Goal: Check status: Check status

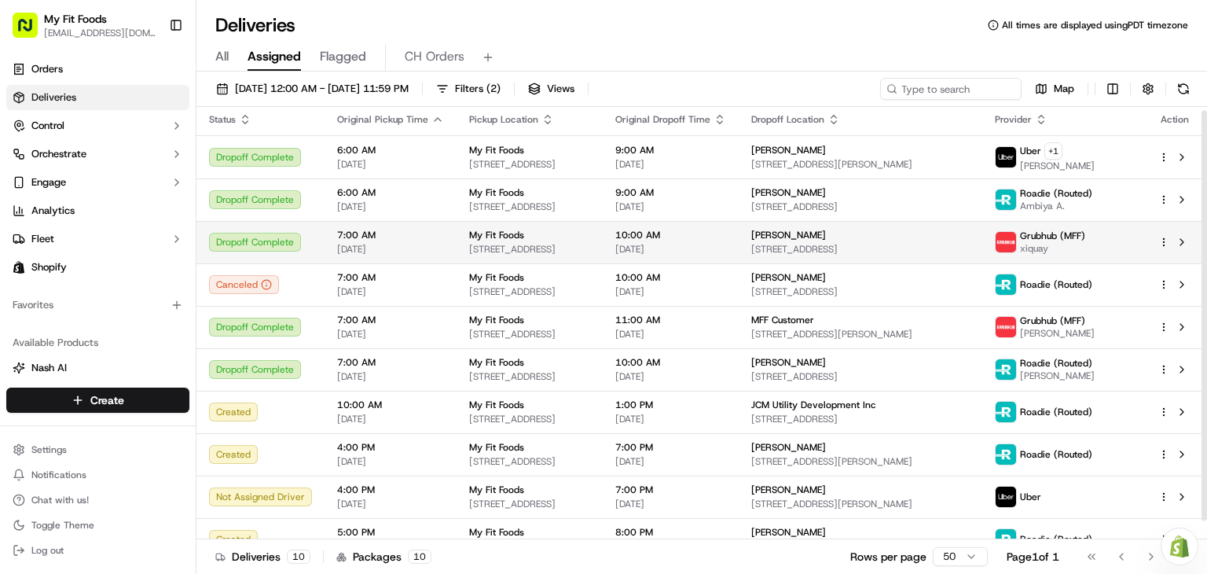
scroll to position [4, 0]
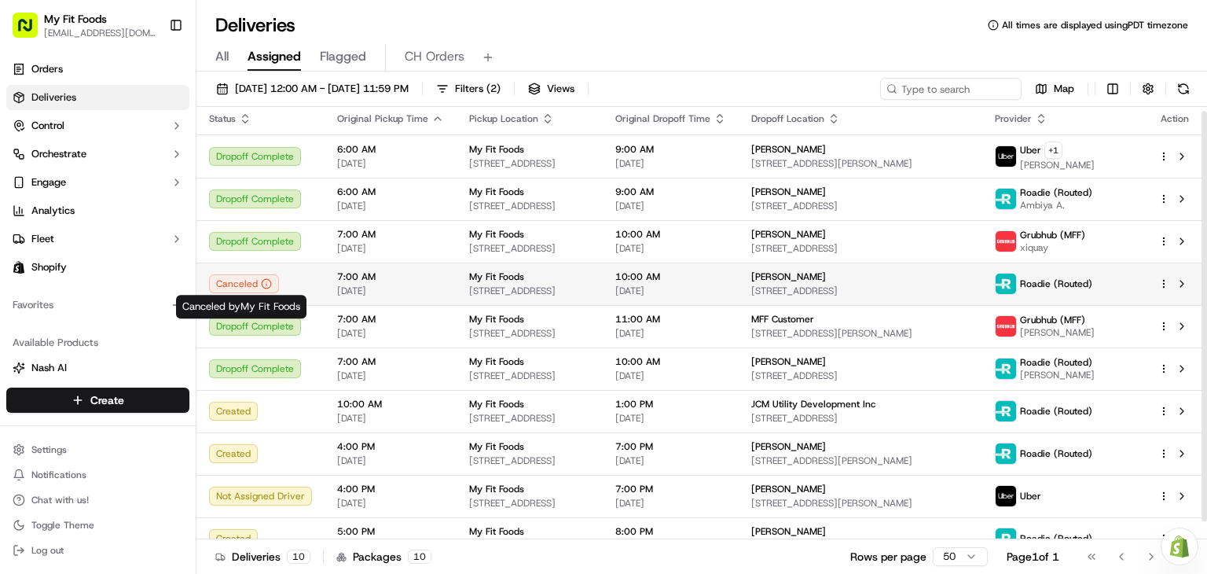
click at [288, 286] on div "Canceled" at bounding box center [260, 283] width 103 height 19
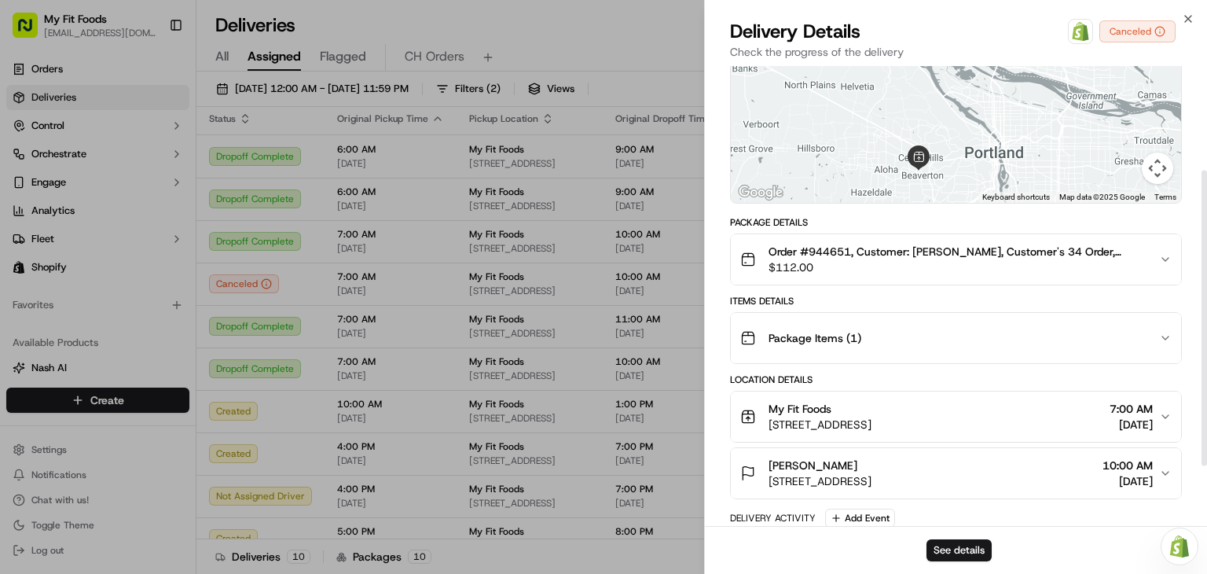
scroll to position [162, 0]
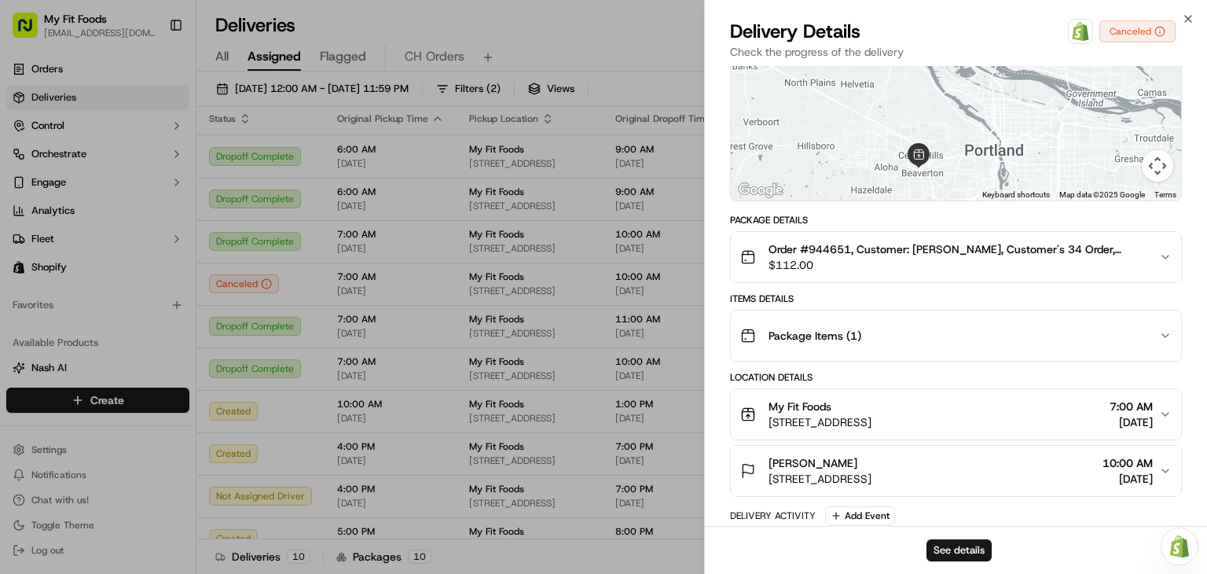
click at [1165, 343] on button "Package Items ( 1 )" at bounding box center [956, 335] width 450 height 50
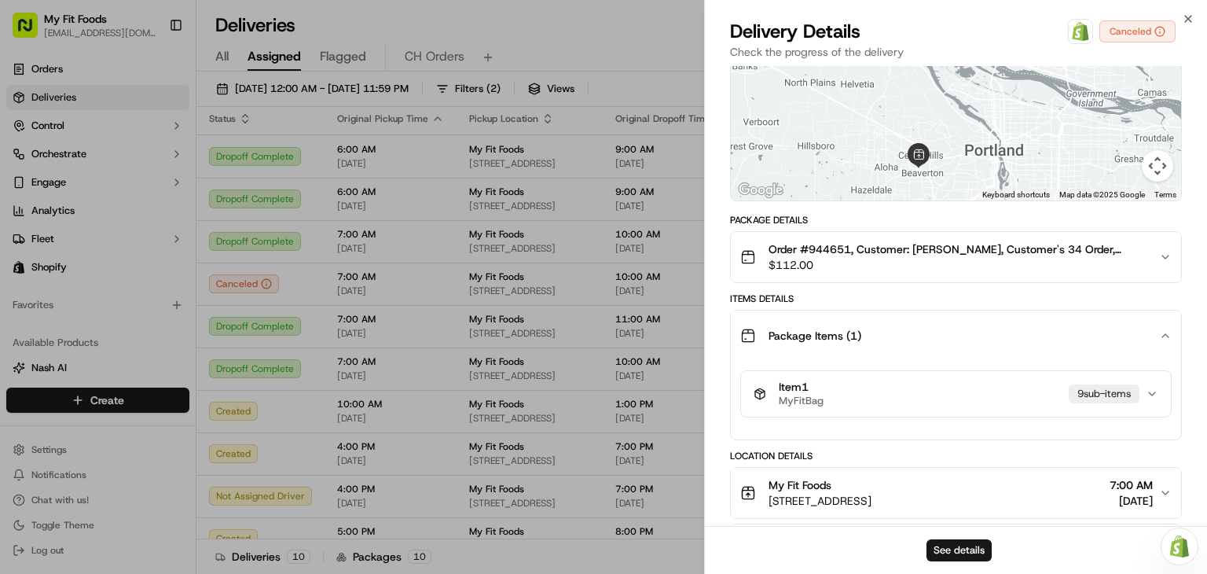
click at [1165, 343] on button "Package Items ( 1 )" at bounding box center [956, 335] width 450 height 50
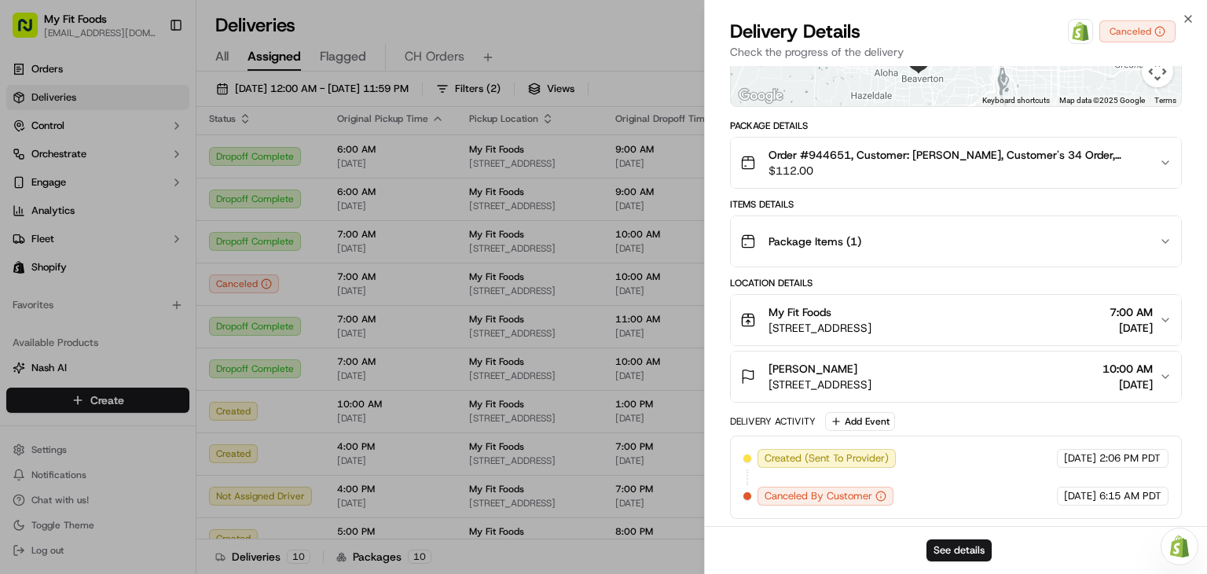
scroll to position [0, 0]
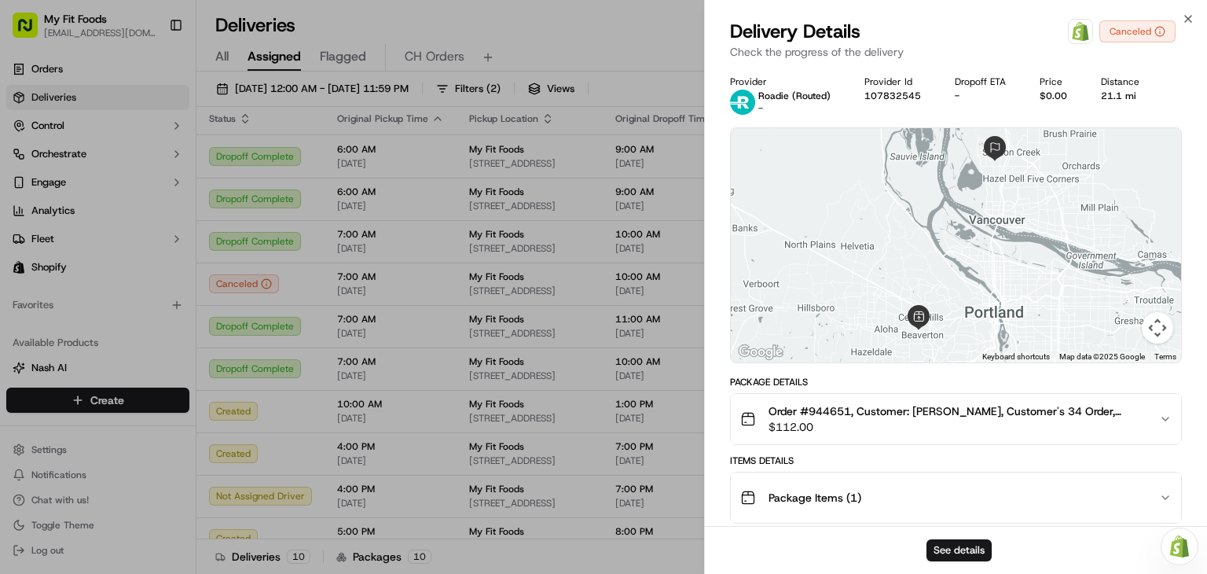
click at [1181, 19] on div "Delivery Details Open Order in Shopify Canceled" at bounding box center [956, 31] width 452 height 25
click at [1187, 20] on icon "button" at bounding box center [1188, 19] width 6 height 6
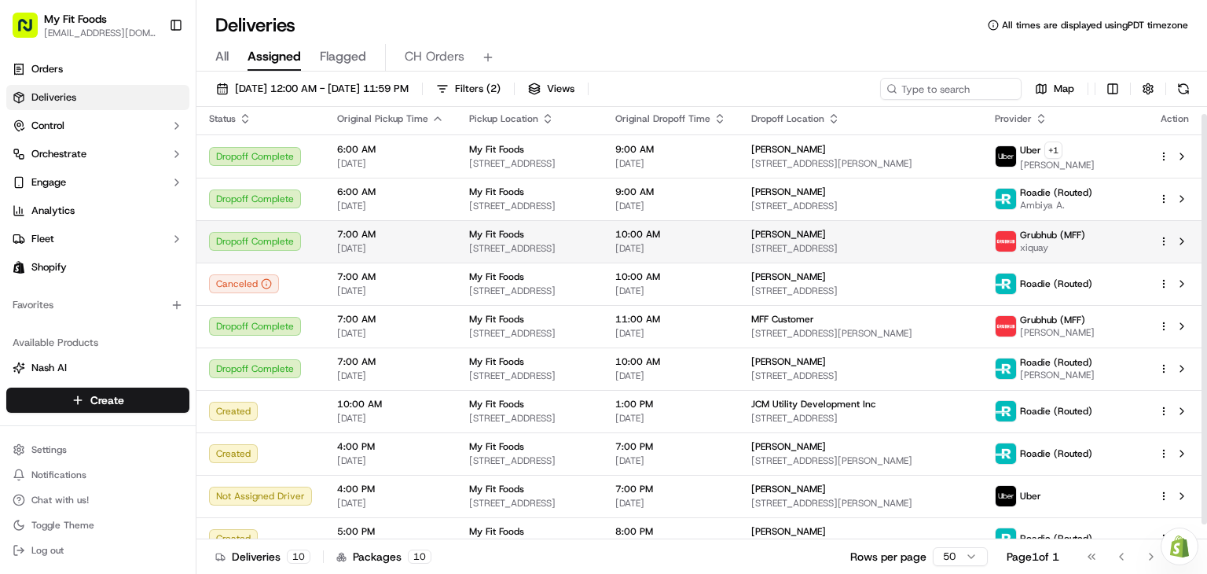
scroll to position [24, 0]
